Goal: Entertainment & Leisure: Browse casually

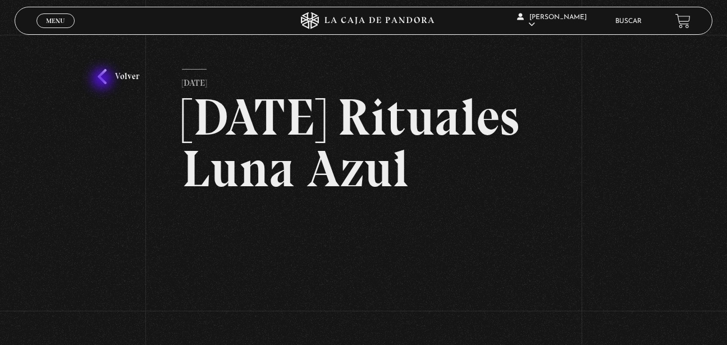
click at [103, 80] on link "Volver" at bounding box center [119, 76] width 42 height 15
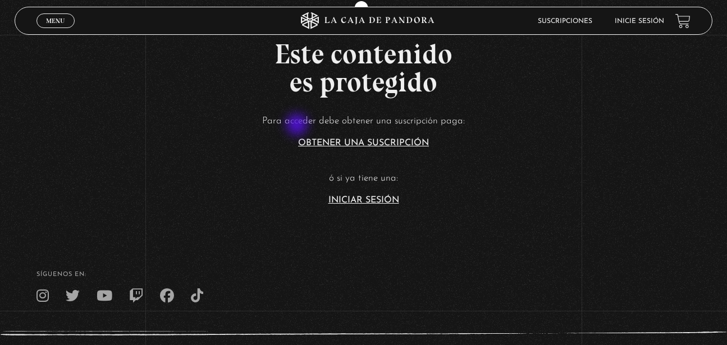
scroll to position [4, 0]
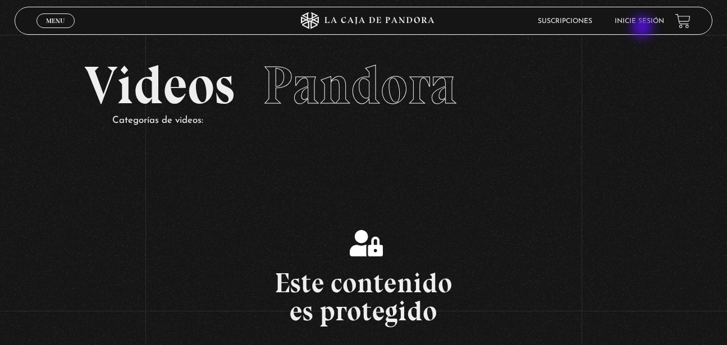
click at [643, 28] on li "Inicie sesión" at bounding box center [638, 20] width 49 height 17
click at [641, 25] on link "Inicie sesión" at bounding box center [638, 21] width 49 height 7
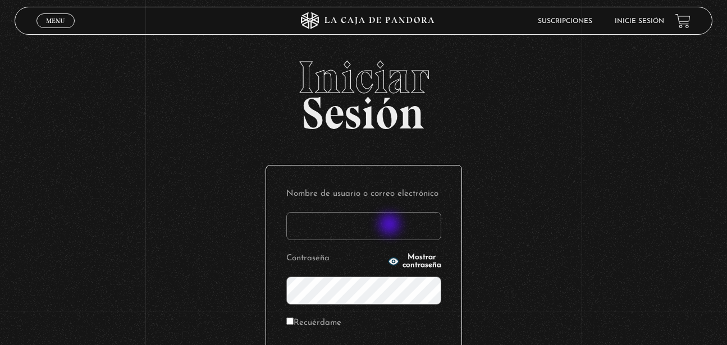
click at [391, 226] on input "Nombre de usuario o correo electrónico" at bounding box center [363, 226] width 155 height 28
type input "nikkijmz"
click at [400, 276] on p "Contraseña Mostrar contraseña" at bounding box center [363, 277] width 155 height 54
click at [411, 263] on span "Mostrar contraseña" at bounding box center [421, 262] width 39 height 16
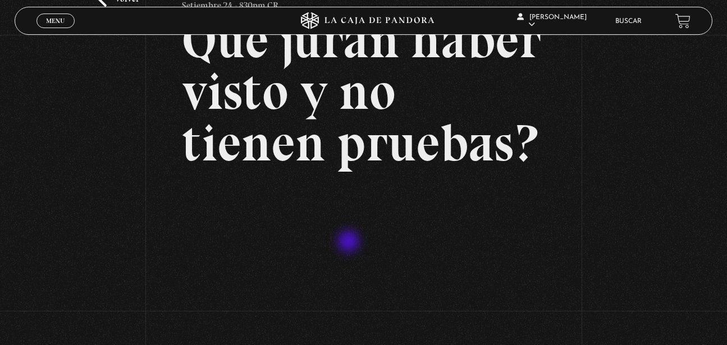
scroll to position [172, 0]
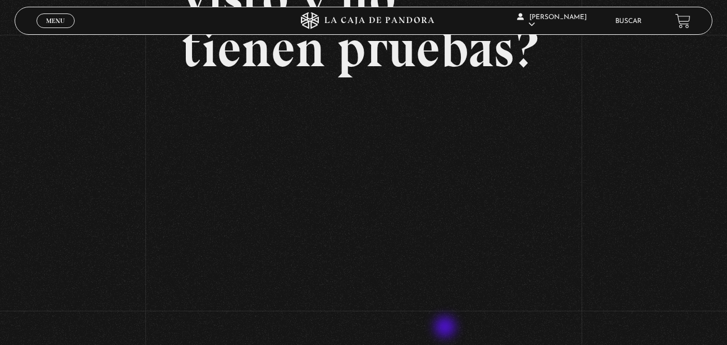
click at [659, 214] on div "Volver Setiembre 24 - 830pm CR Qué juran haber visto y no tienen pruebas?" at bounding box center [363, 90] width 727 height 455
click at [684, 211] on div "Volver Setiembre 24 - 830pm CR Qué juran haber visto y no tienen pruebas?" at bounding box center [363, 90] width 727 height 455
drag, startPoint x: 683, startPoint y: 270, endPoint x: 661, endPoint y: 113, distance: 159.3
click at [680, 273] on div "Volver Setiembre 24 - 830pm CR Qué juran haber visto y no tienen pruebas?" at bounding box center [363, 90] width 727 height 455
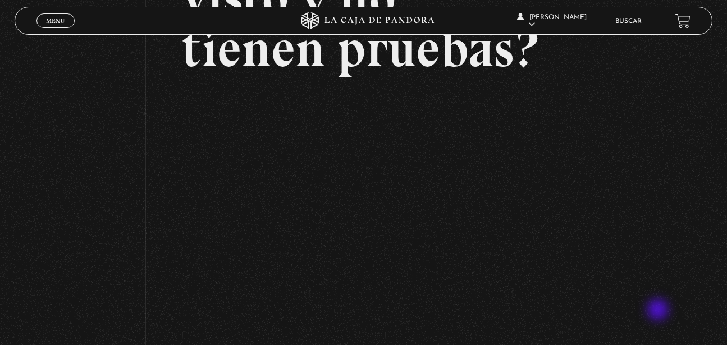
click at [668, 249] on div "Volver Setiembre 24 - 830pm CR Qué juran haber visto y no tienen pruebas?" at bounding box center [363, 90] width 727 height 455
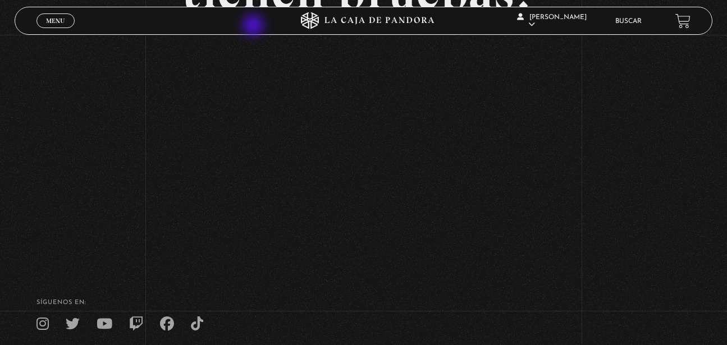
scroll to position [0, 0]
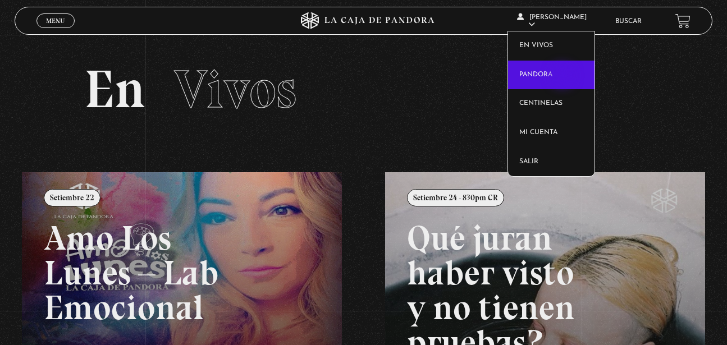
click at [563, 77] on link "Pandora" at bounding box center [551, 75] width 86 height 29
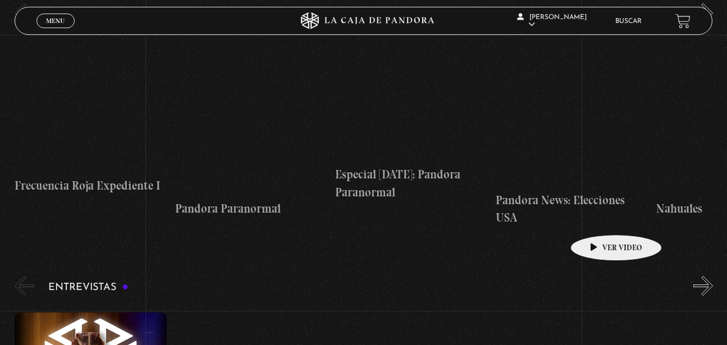
scroll to position [3777, 0]
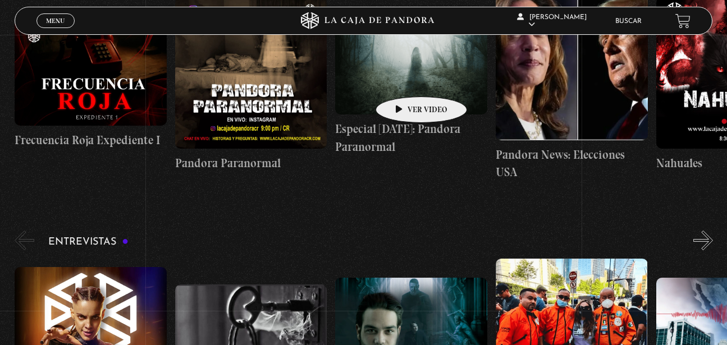
click at [403, 80] on figure at bounding box center [411, 63] width 152 height 101
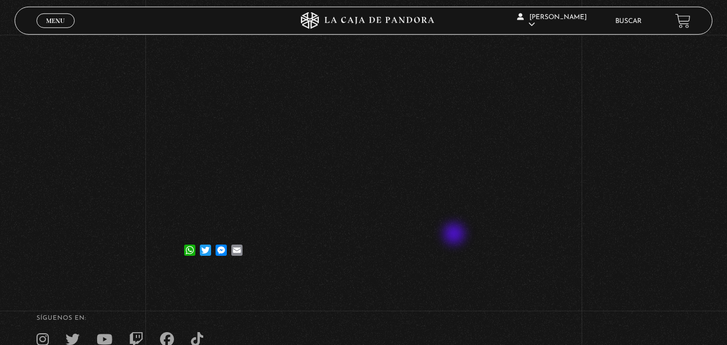
scroll to position [229, 0]
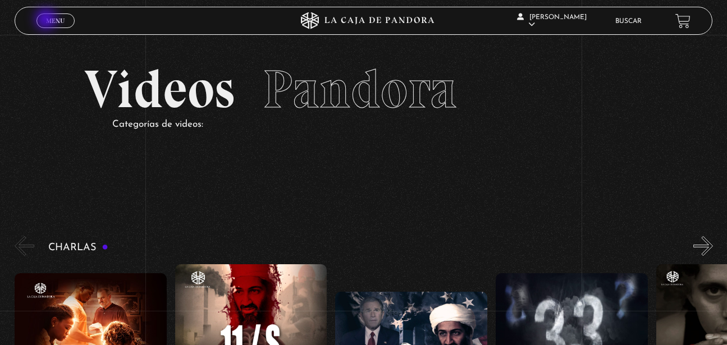
click at [47, 20] on span "Menu" at bounding box center [55, 20] width 19 height 7
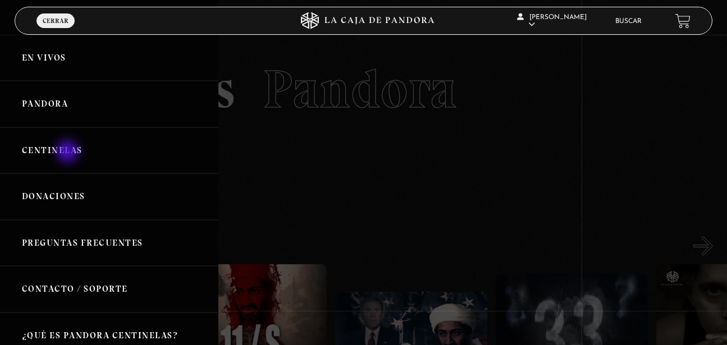
click at [68, 153] on link "Centinelas" at bounding box center [109, 150] width 218 height 47
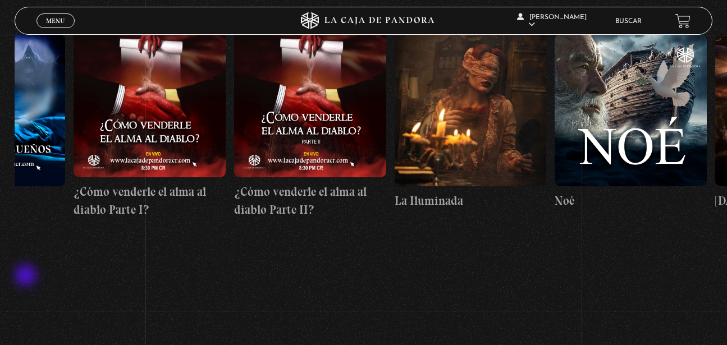
scroll to position [0, 6504]
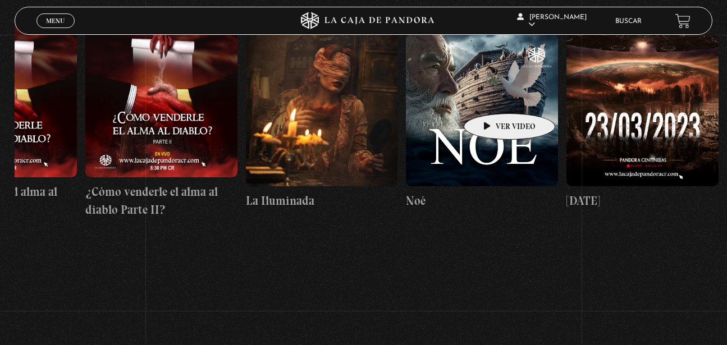
click at [492, 97] on figure at bounding box center [482, 110] width 152 height 152
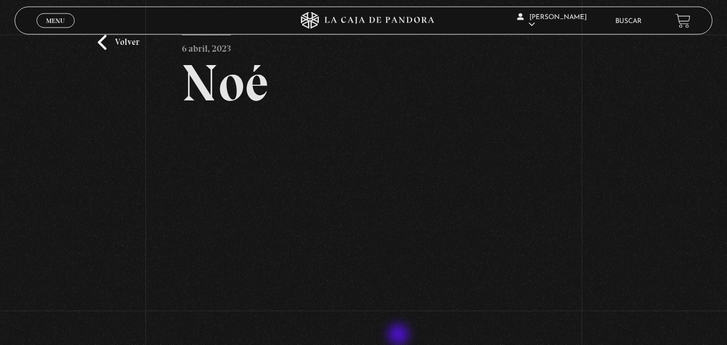
scroll to position [57, 0]
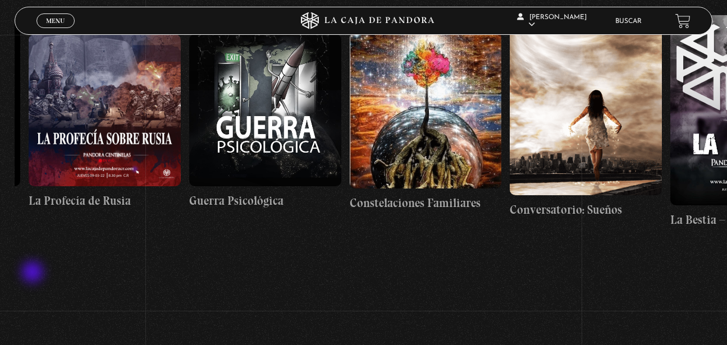
scroll to position [0, 11636]
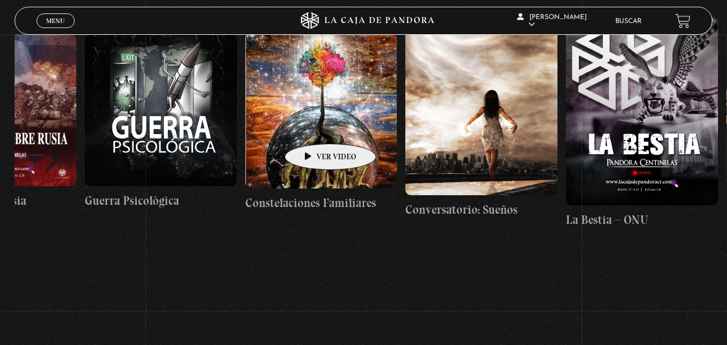
click at [313, 127] on figure at bounding box center [321, 110] width 152 height 157
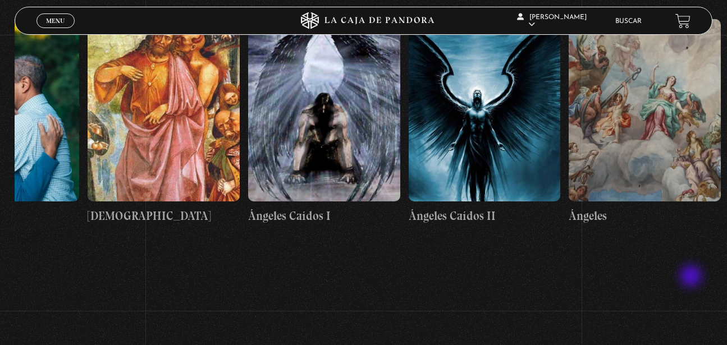
scroll to position [0, 16262]
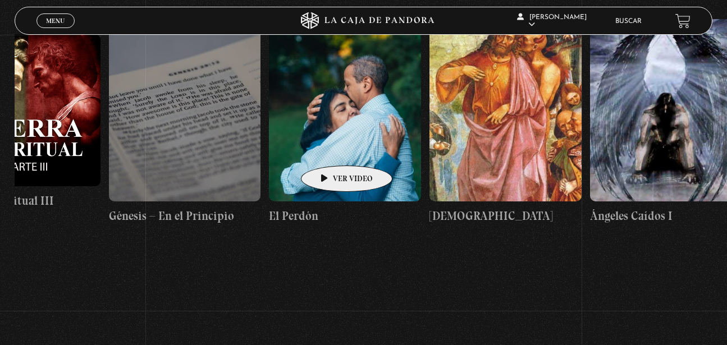
click at [329, 149] on figure at bounding box center [345, 110] width 152 height 182
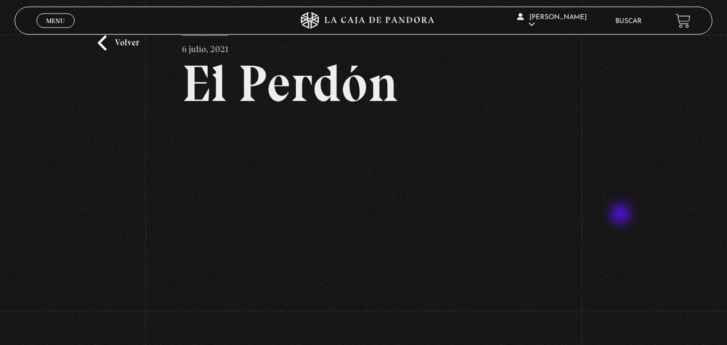
scroll to position [57, 0]
